Goal: Browse casually

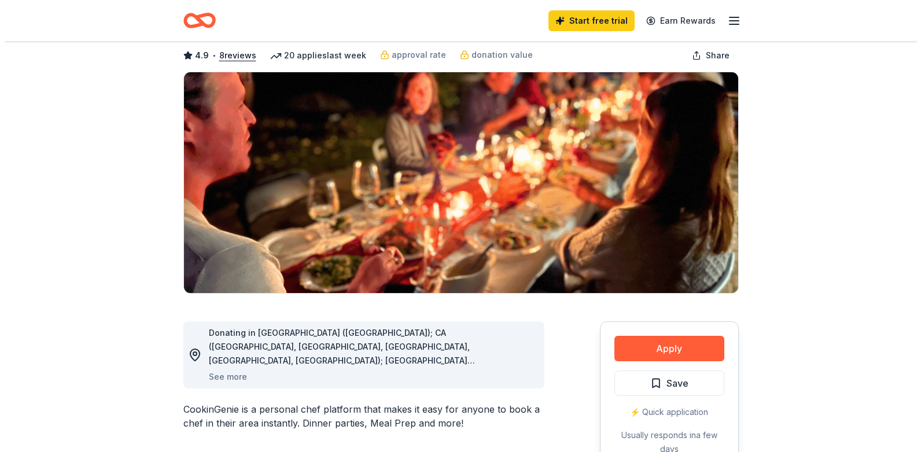
scroll to position [116, 0]
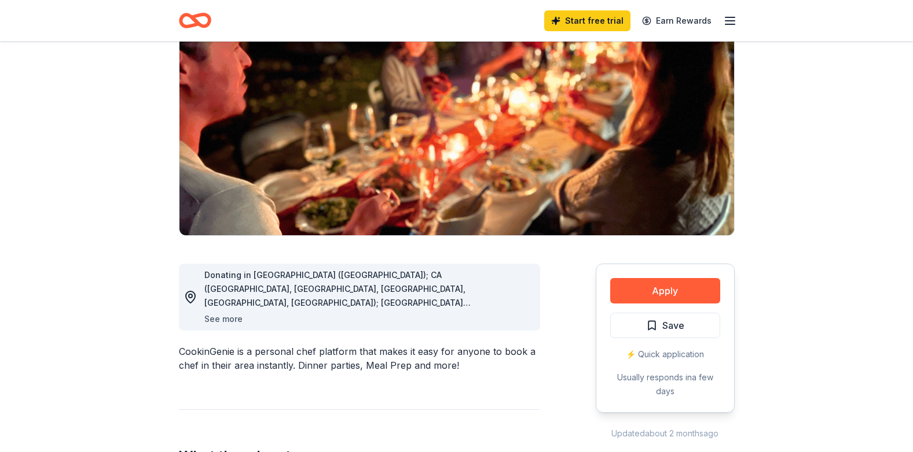
click at [218, 319] on button "See more" at bounding box center [223, 319] width 38 height 14
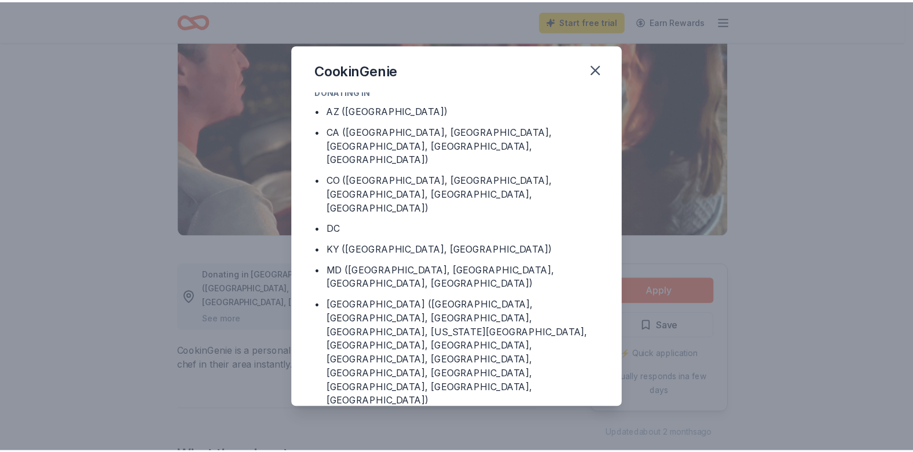
scroll to position [0, 0]
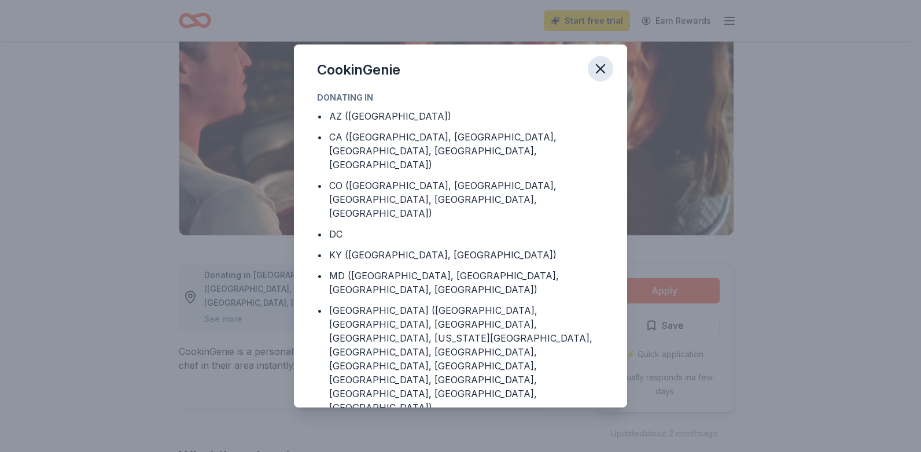
click at [601, 70] on icon "button" at bounding box center [601, 69] width 8 height 8
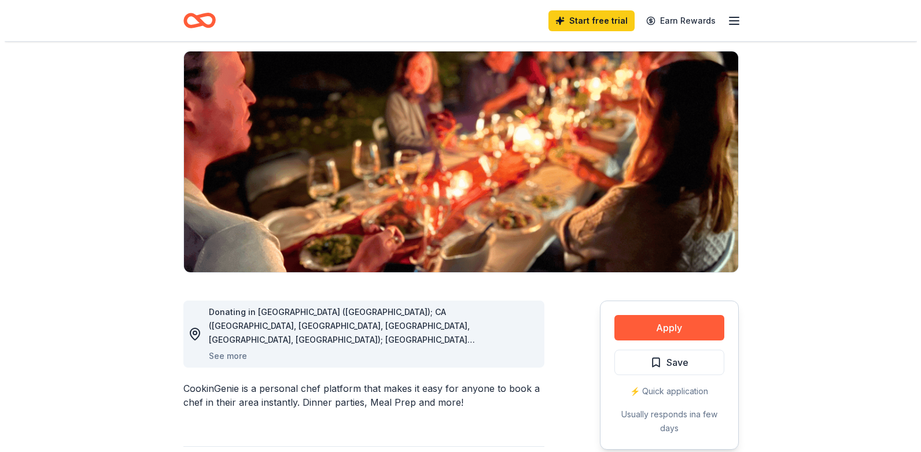
scroll to position [116, 0]
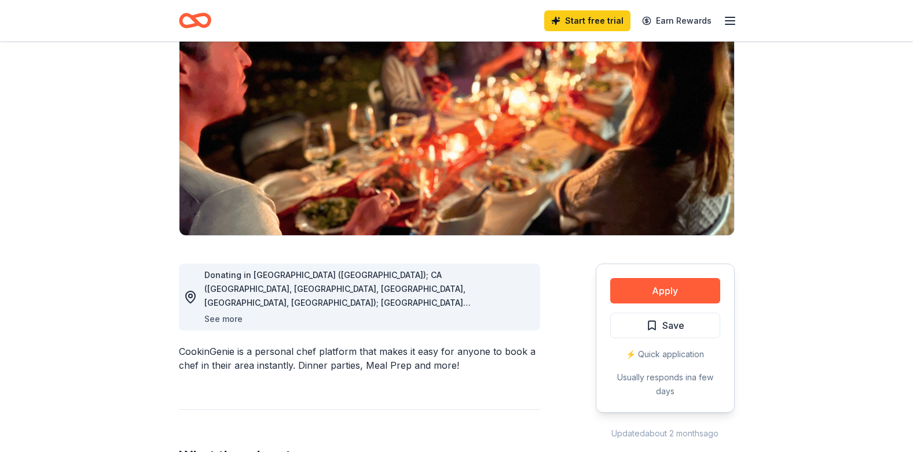
click at [224, 322] on button "See more" at bounding box center [223, 319] width 38 height 14
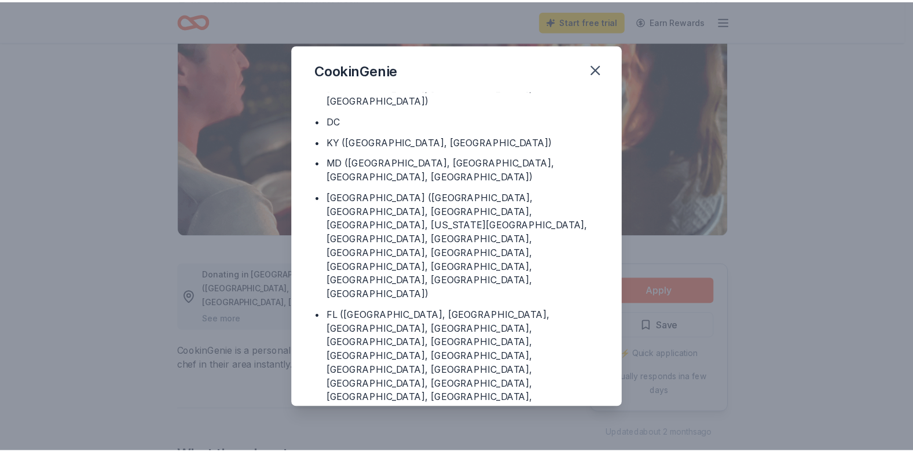
scroll to position [0, 0]
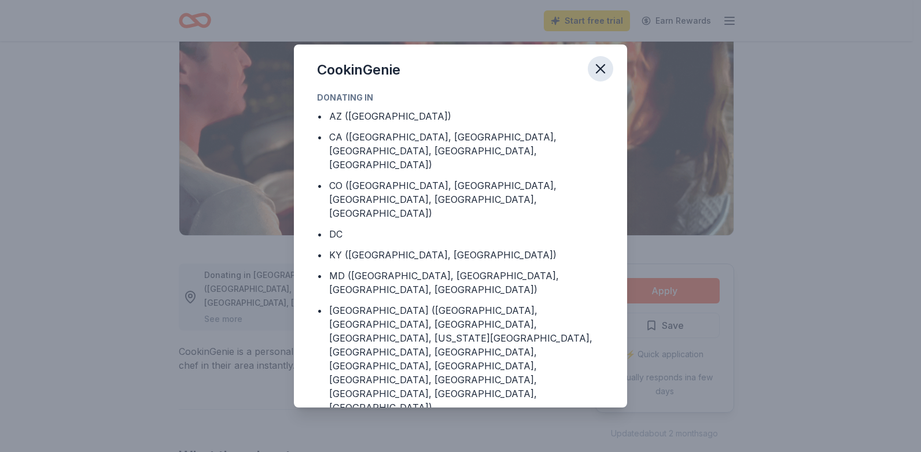
click at [605, 69] on icon "button" at bounding box center [601, 69] width 16 height 16
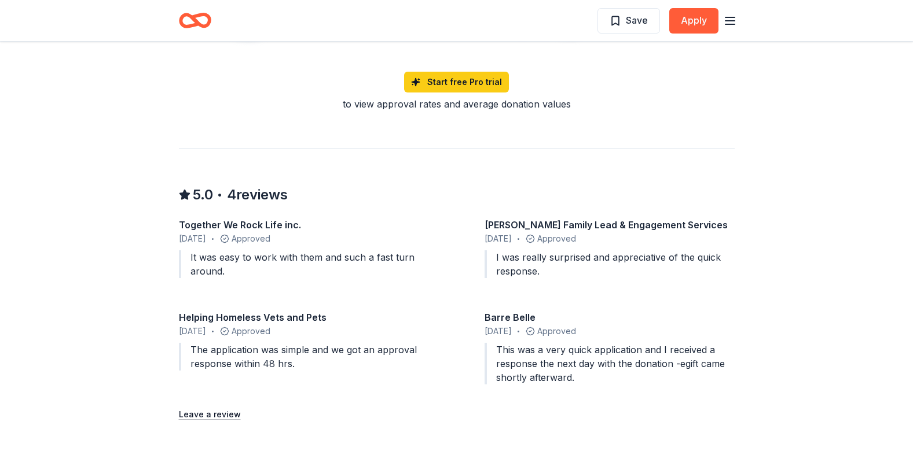
scroll to position [1157, 0]
